Goal: Task Accomplishment & Management: Use online tool/utility

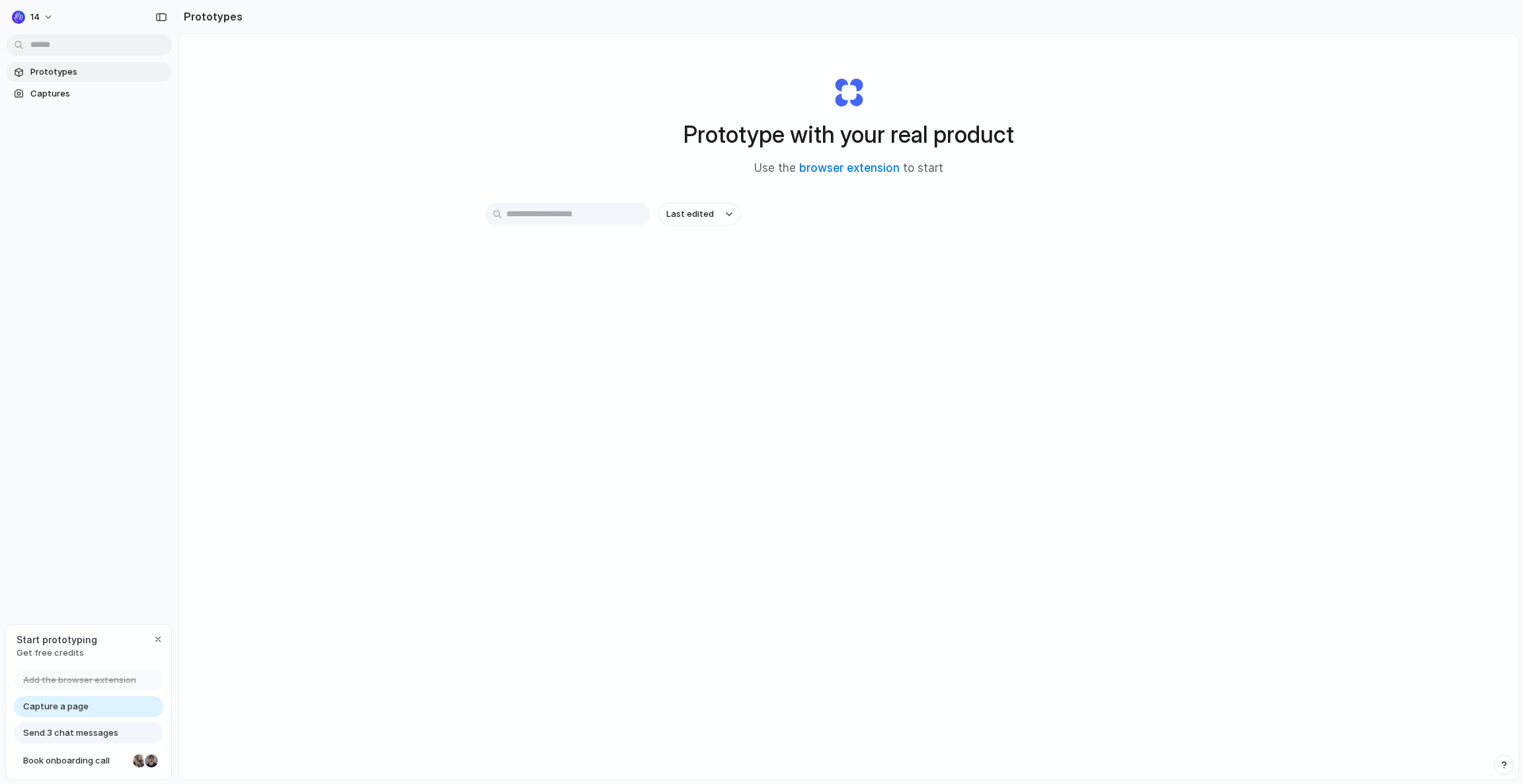
click at [317, 325] on div "Prototype with your real product Use the browser extension to start Last edited" at bounding box center [849, 442] width 1339 height 816
click at [345, 207] on div "Prototype with your real product Use the browser extension to start Last edited" at bounding box center [849, 442] width 1339 height 816
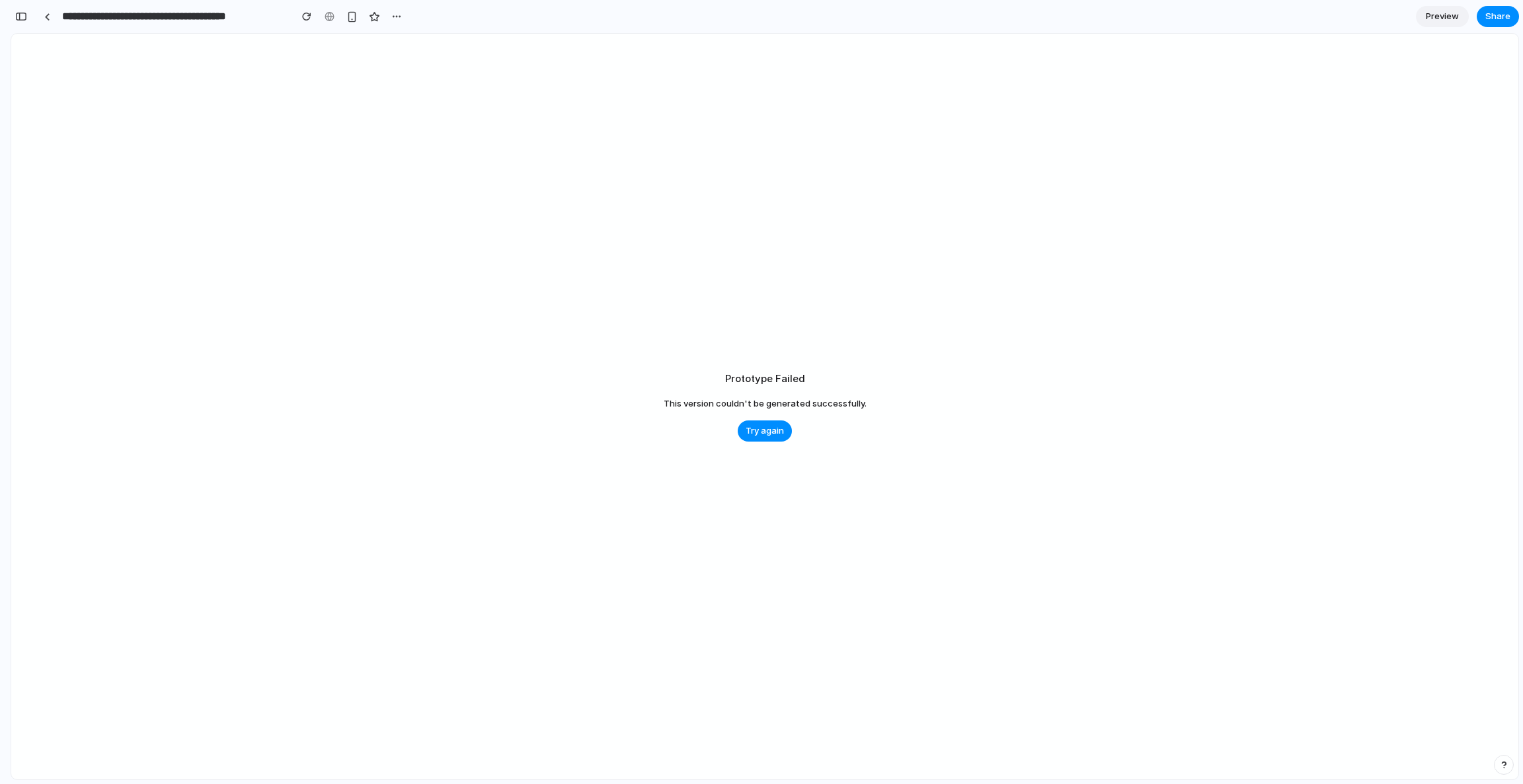
scroll to position [0, 12]
click at [546, 264] on div "Prototype Failed This version couldn't be generated successfully. Try again" at bounding box center [765, 406] width 1507 height 746
drag, startPoint x: 640, startPoint y: 318, endPoint x: 858, endPoint y: 533, distance: 306.2
click at [858, 533] on div "Prototype Failed This version couldn't be generated successfully. Try again" at bounding box center [765, 406] width 1507 height 746
click at [349, 355] on div "Prototype Failed This version couldn't be generated successfully. Try again" at bounding box center [765, 406] width 1507 height 746
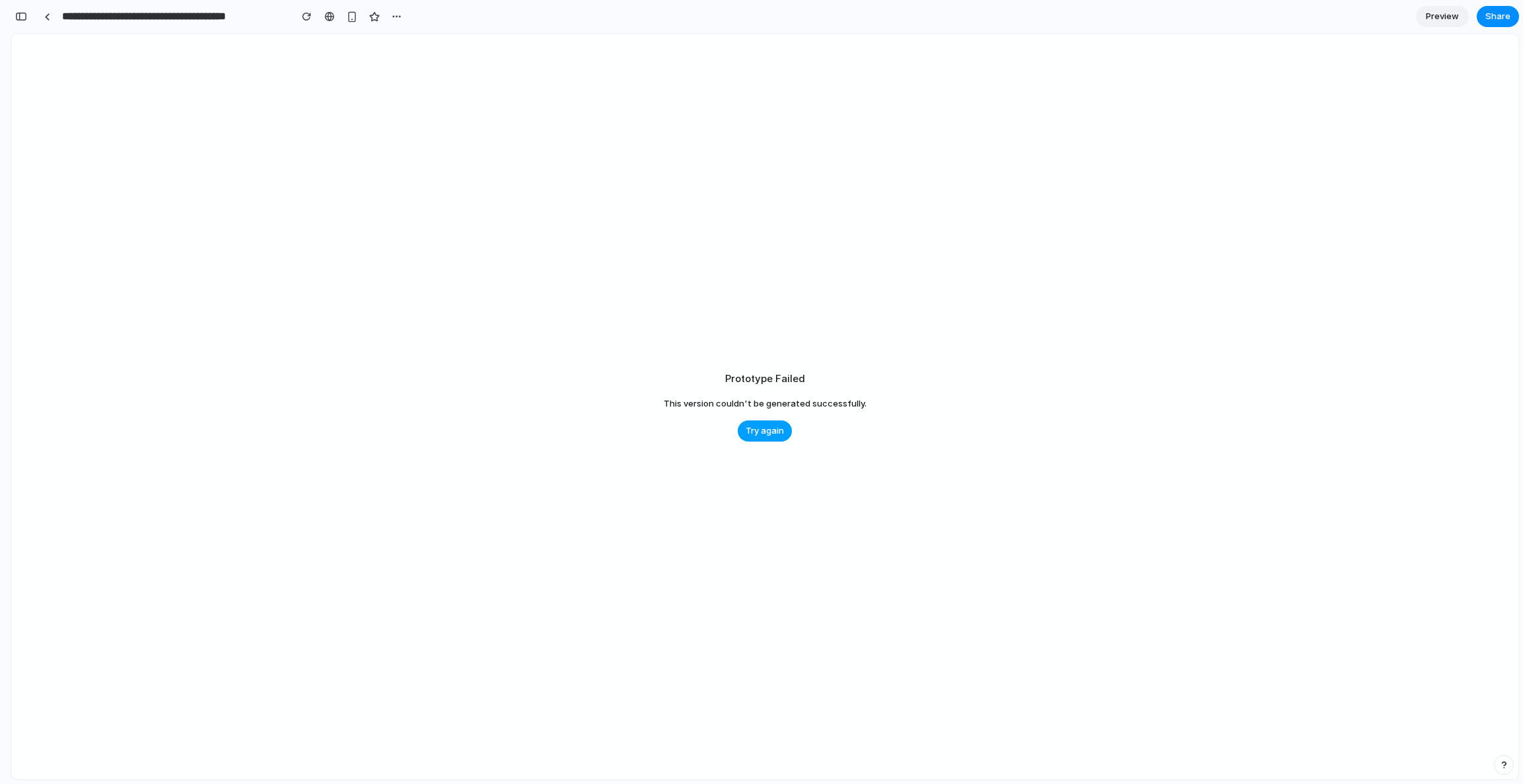
click at [762, 433] on span "Try again" at bounding box center [765, 430] width 38 height 13
click at [678, 294] on div "Prototype Failed This version couldn't be generated successfully. Try again" at bounding box center [765, 406] width 1507 height 746
click at [585, 396] on div "Prototype Failed This version couldn't be generated successfully. Try again" at bounding box center [765, 406] width 1507 height 746
drag, startPoint x: 749, startPoint y: 417, endPoint x: 884, endPoint y: 536, distance: 180.0
click at [884, 536] on div "Prototype Failed This version couldn't be generated successfully. Try again" at bounding box center [765, 406] width 1507 height 746
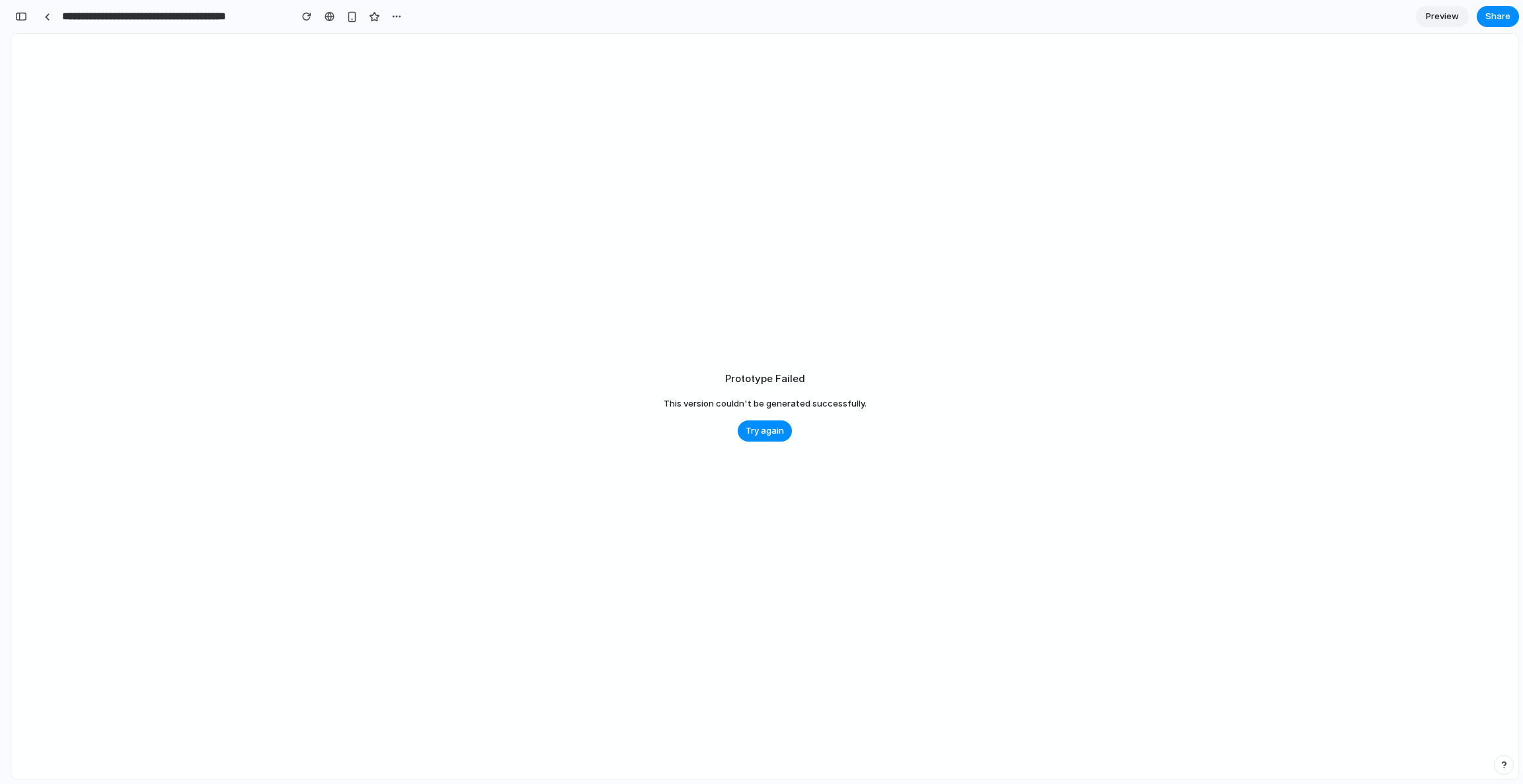
click at [884, 536] on div "Prototype Failed This version couldn't be generated successfully. Try again" at bounding box center [765, 406] width 1507 height 746
drag, startPoint x: 750, startPoint y: 469, endPoint x: 750, endPoint y: 230, distance: 239.0
click at [750, 230] on div "Prototype Failed This version couldn't be generated successfully. Try again" at bounding box center [765, 406] width 1507 height 746
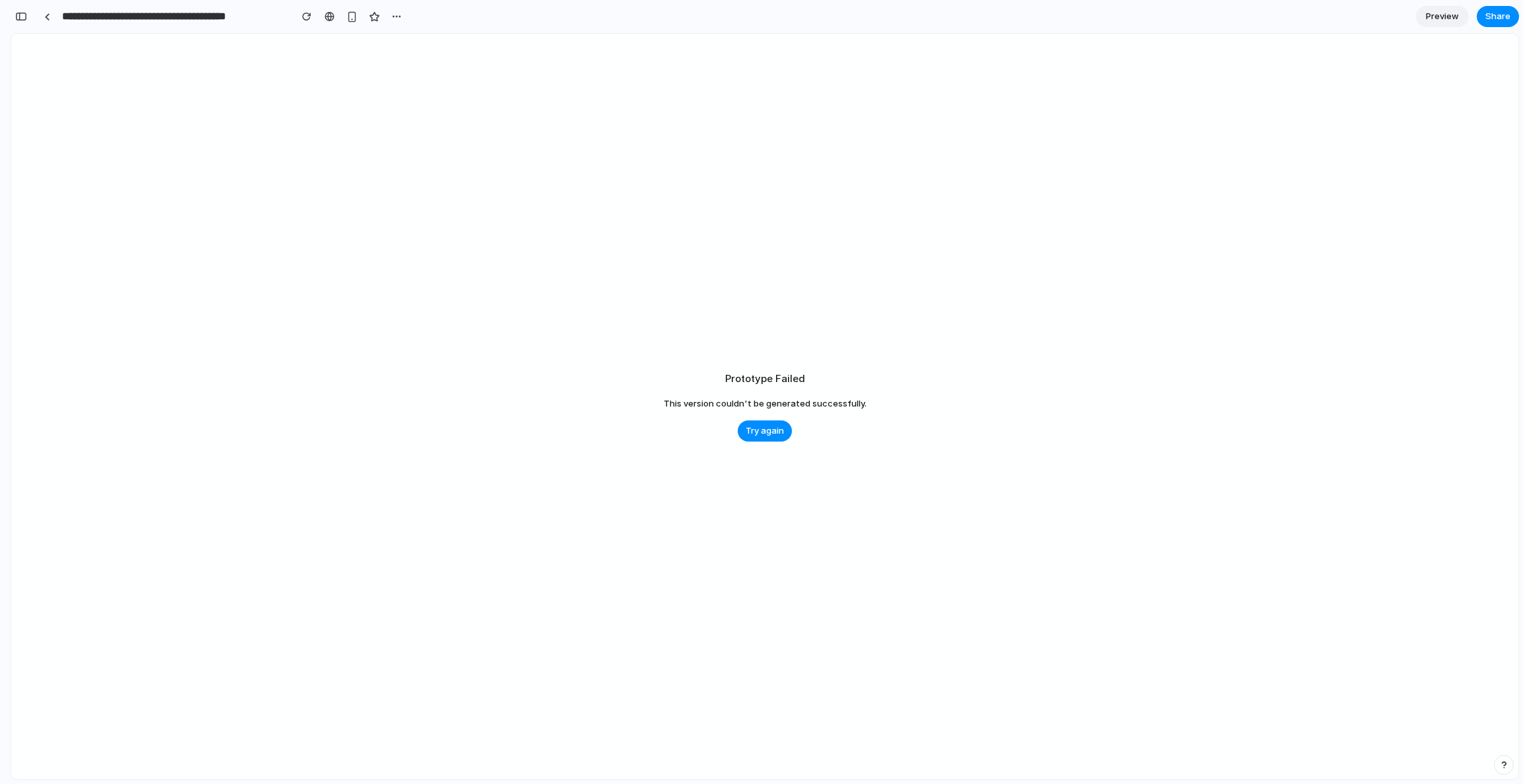
click at [575, 473] on div "Prototype Failed This version couldn't be generated successfully. Try again" at bounding box center [765, 406] width 1507 height 746
click at [55, 16] on link at bounding box center [47, 16] width 20 height 20
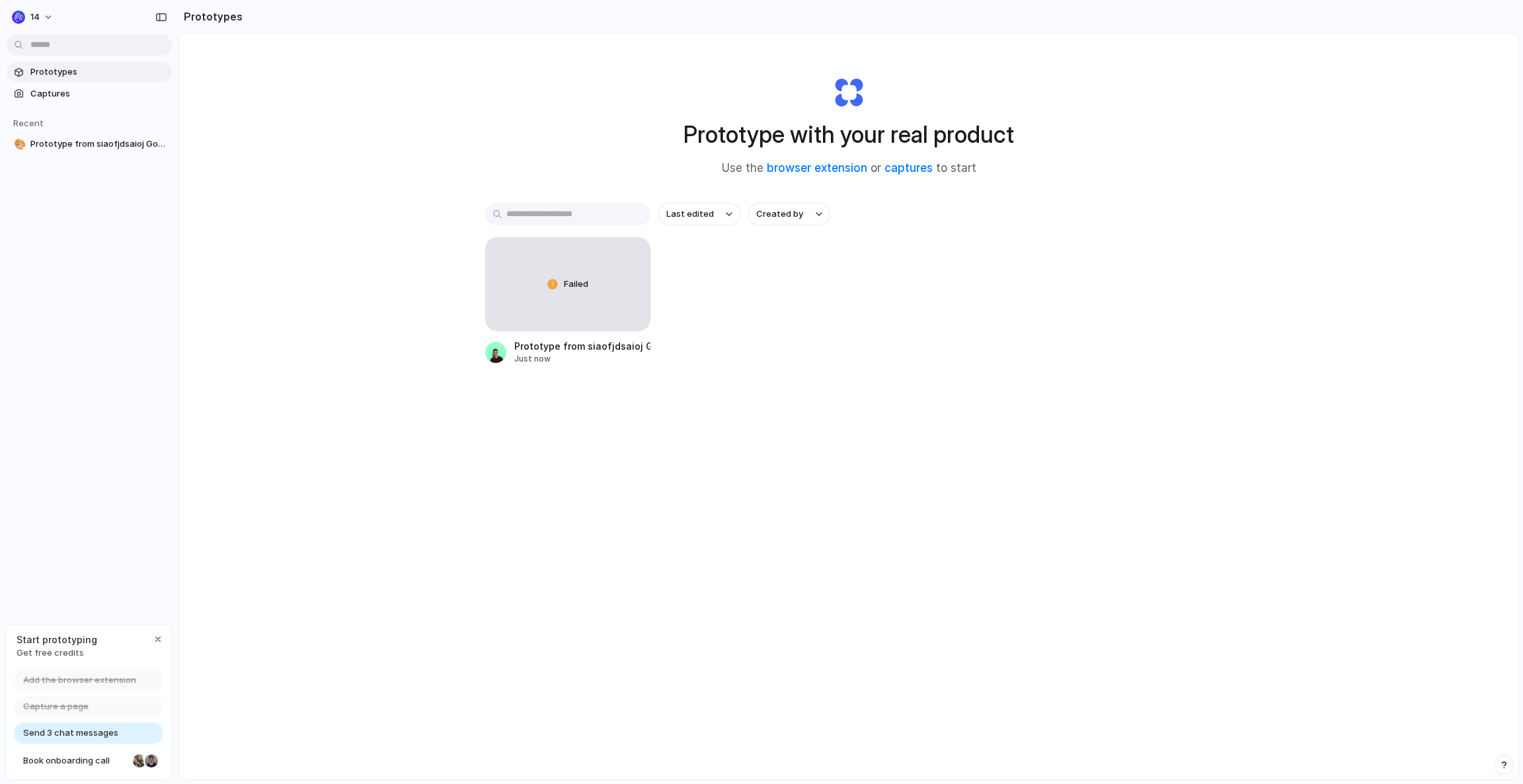
click at [398, 194] on div "Prototype with your real product Use the browser extension or captures to start…" at bounding box center [849, 442] width 1339 height 816
click at [591, 278] on div "Failed" at bounding box center [568, 284] width 164 height 92
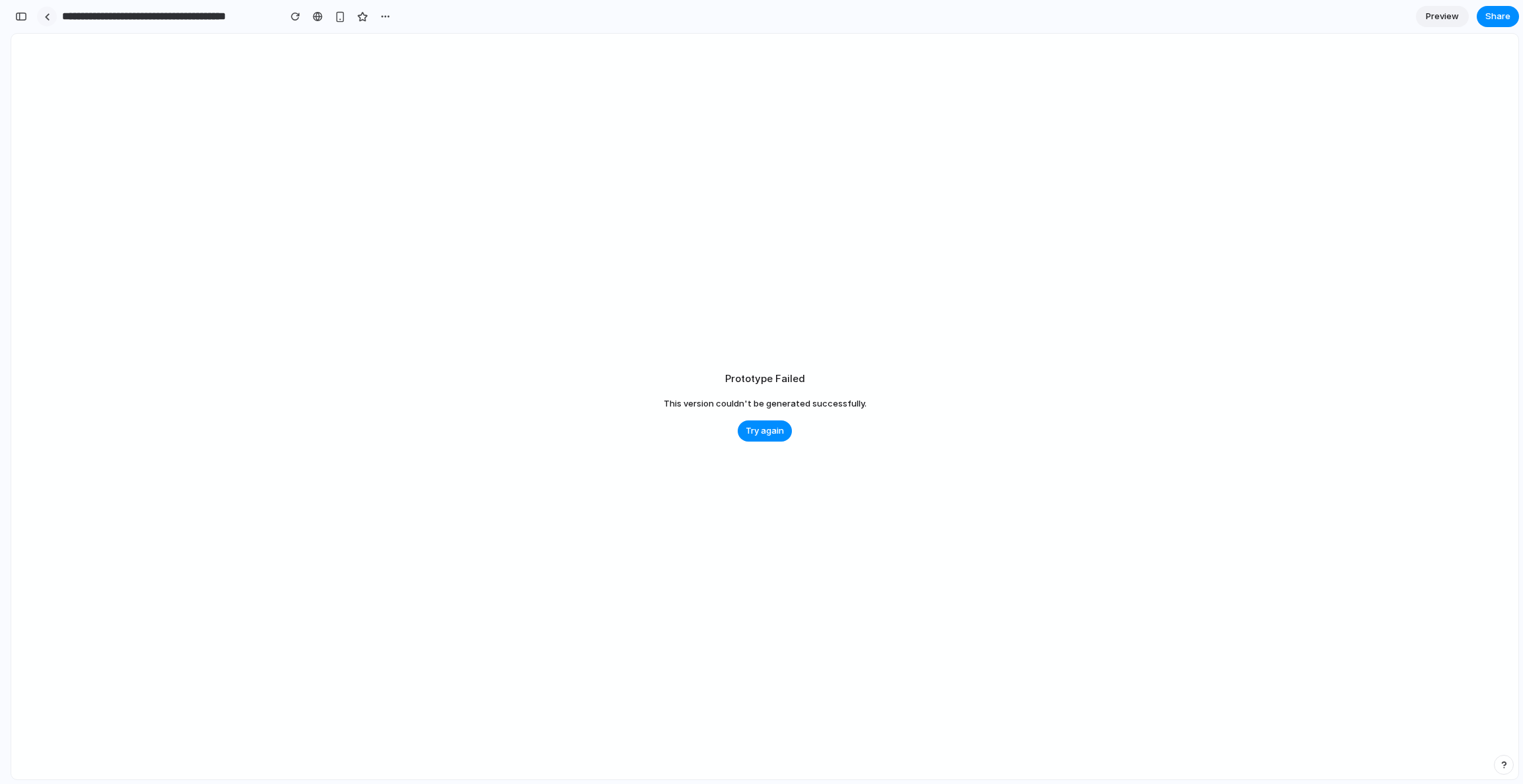
click at [41, 21] on link at bounding box center [47, 16] width 20 height 20
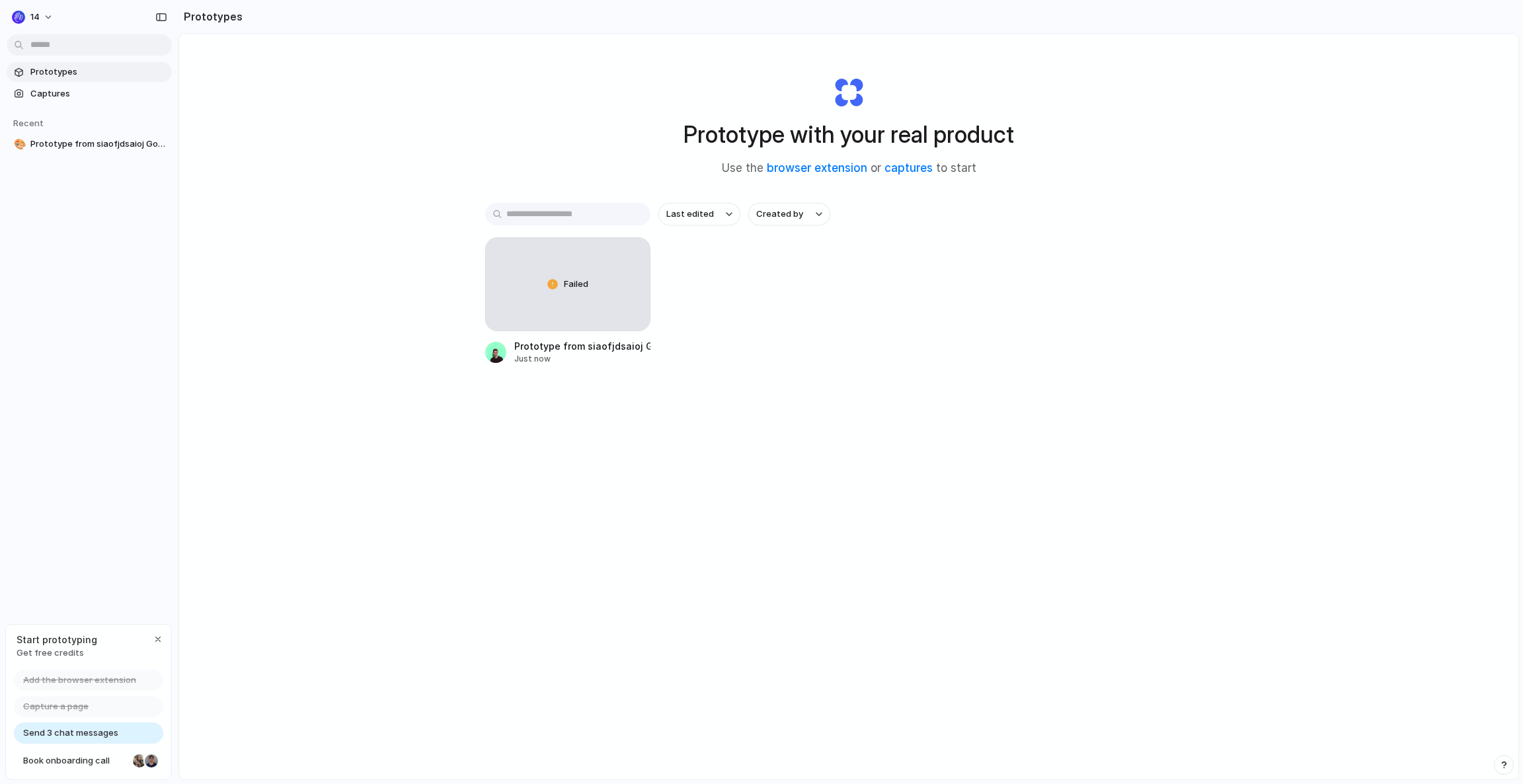
click at [375, 277] on div "Prototype with your real product Use the browser extension or captures to start…" at bounding box center [849, 442] width 1339 height 816
click at [35, 9] on button "14" at bounding box center [33, 17] width 53 height 21
click at [27, 102] on li "Sign out" at bounding box center [64, 111] width 110 height 21
